Goal: Task Accomplishment & Management: Manage account settings

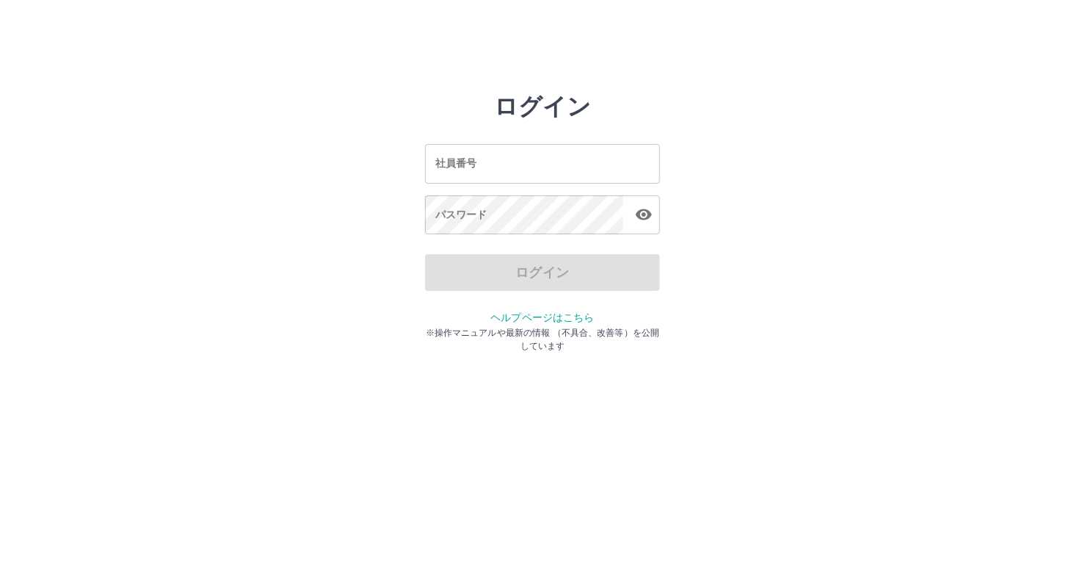
click at [488, 180] on input "社員番号" at bounding box center [542, 163] width 235 height 39
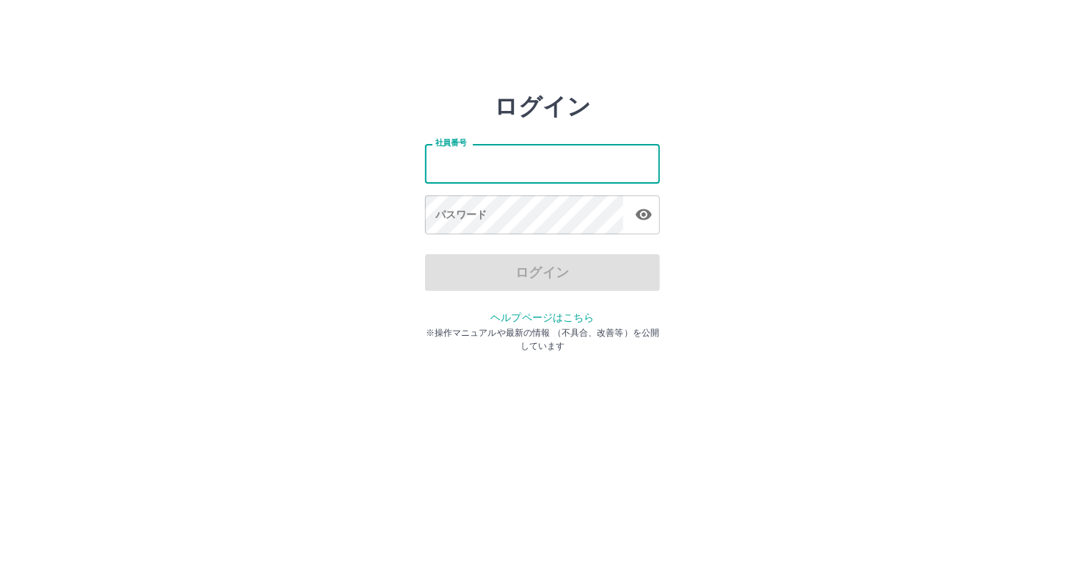
type input "*******"
drag, startPoint x: 488, startPoint y: 156, endPoint x: 305, endPoint y: 164, distance: 182.3
click at [305, 164] on div "ログイン 社員番号 ******* 社員番号 パスワード パスワード ログイン ヘルプページはこちら ※操作マニュアルや最新の情報 （不具合、改善等）を公開し…" at bounding box center [542, 210] width 881 height 235
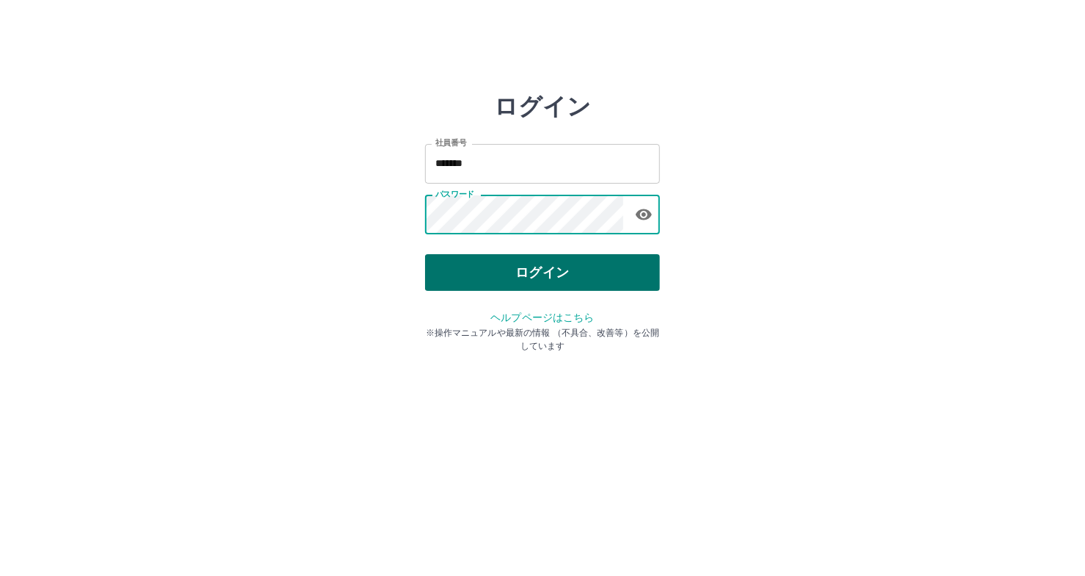
click at [452, 262] on button "ログイン" at bounding box center [542, 272] width 235 height 37
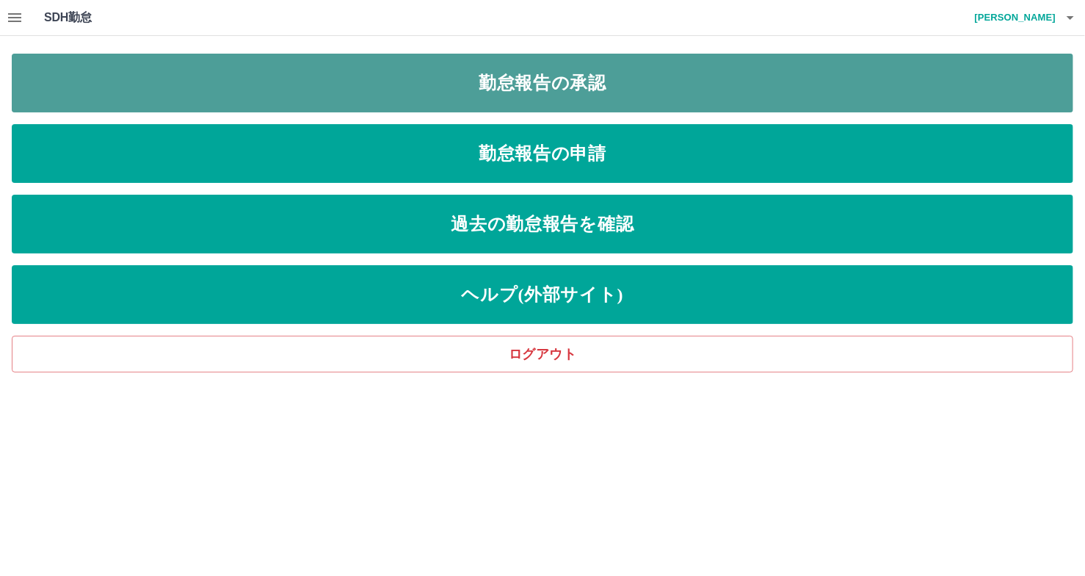
click at [599, 90] on link "勤怠報告の承認" at bounding box center [543, 83] width 1062 height 59
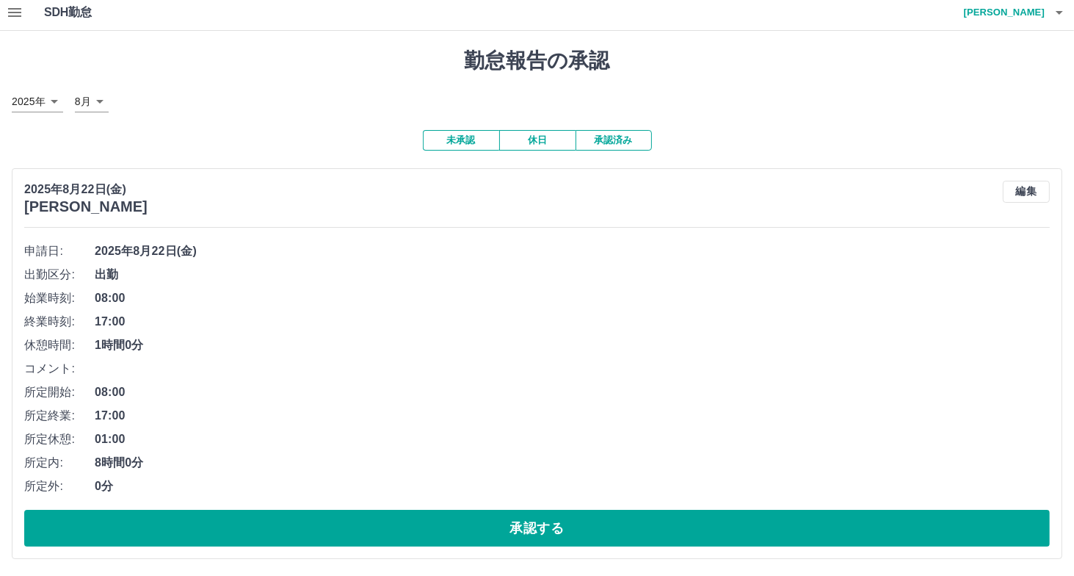
scroll to position [6, 0]
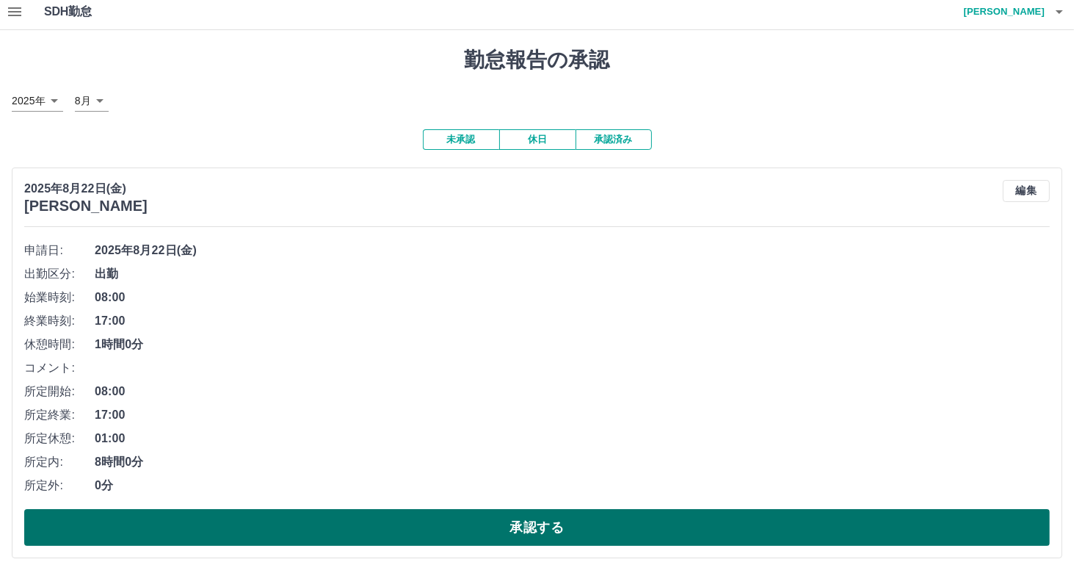
click at [446, 528] on button "承認する" at bounding box center [537, 527] width 1026 height 37
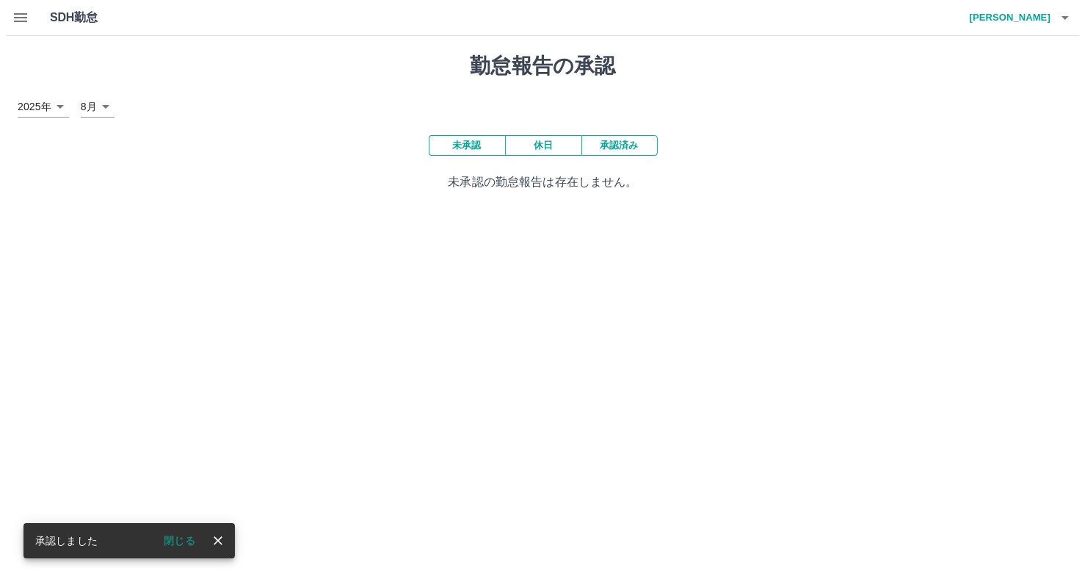
scroll to position [0, 0]
click at [1024, 17] on h4 "[PERSON_NAME]" at bounding box center [1012, 17] width 88 height 35
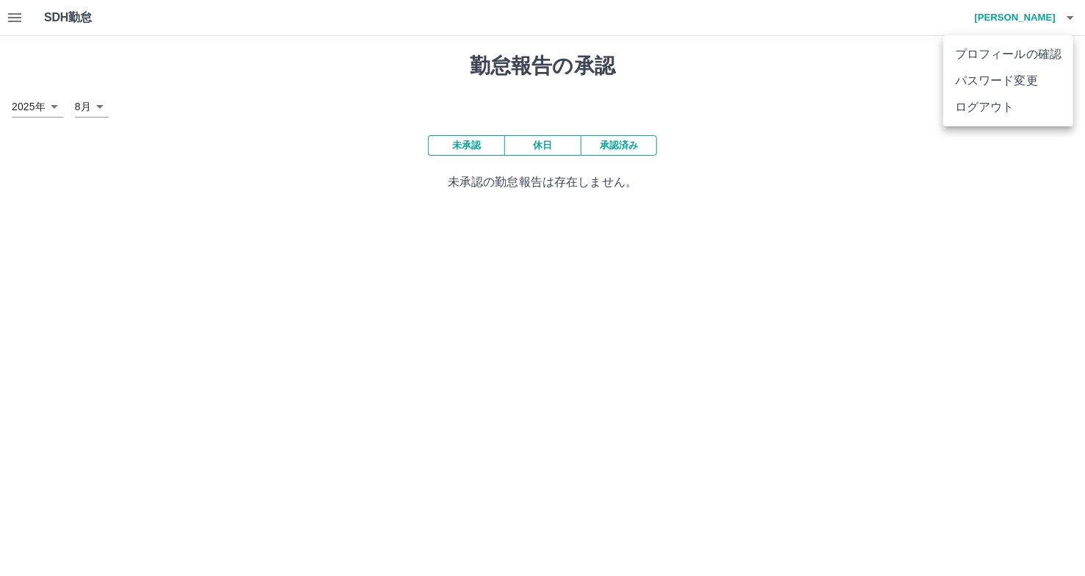
click at [1002, 111] on li "ログアウト" at bounding box center [1009, 107] width 130 height 26
